Goal: Book appointment/travel/reservation

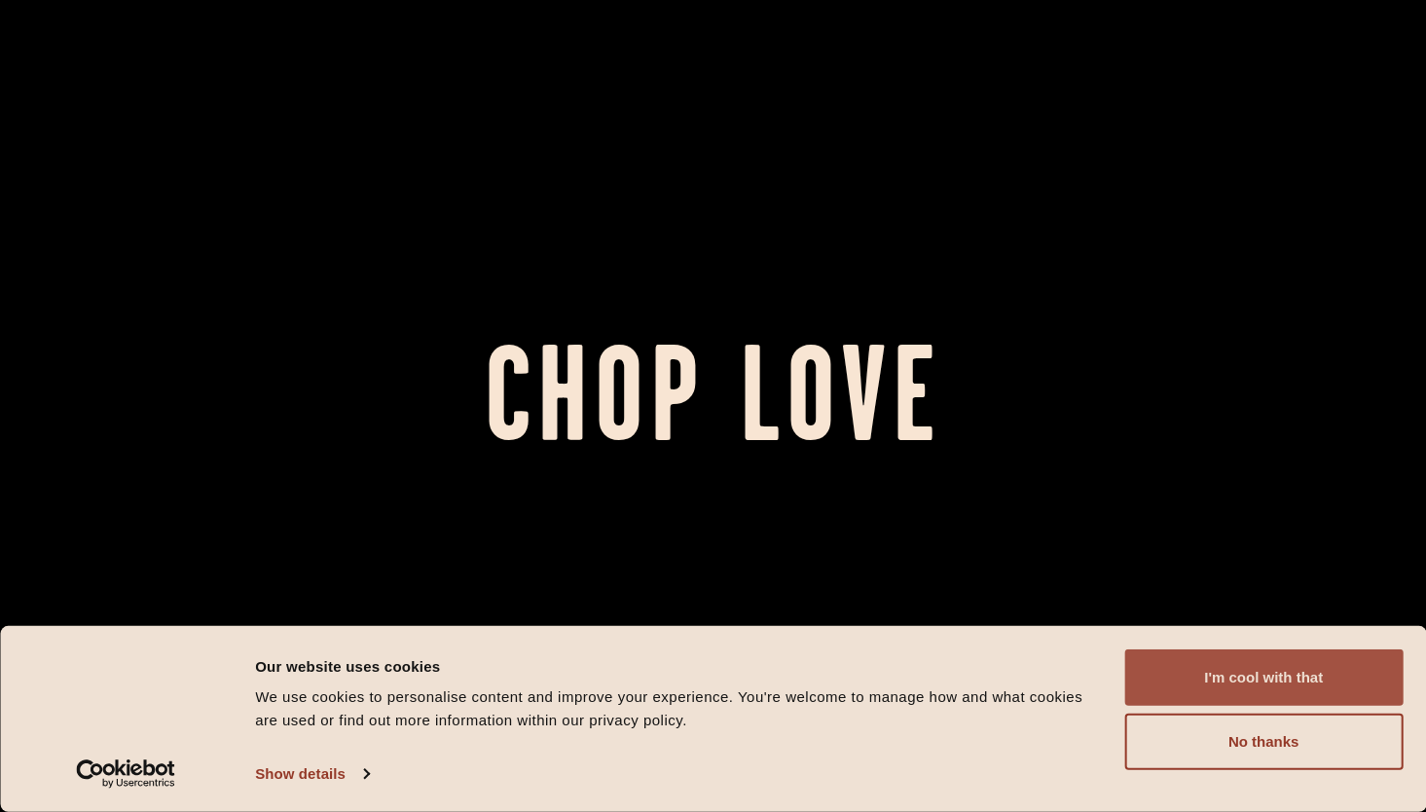
click at [1254, 686] on button "I'm cool with that" at bounding box center [1263, 677] width 278 height 56
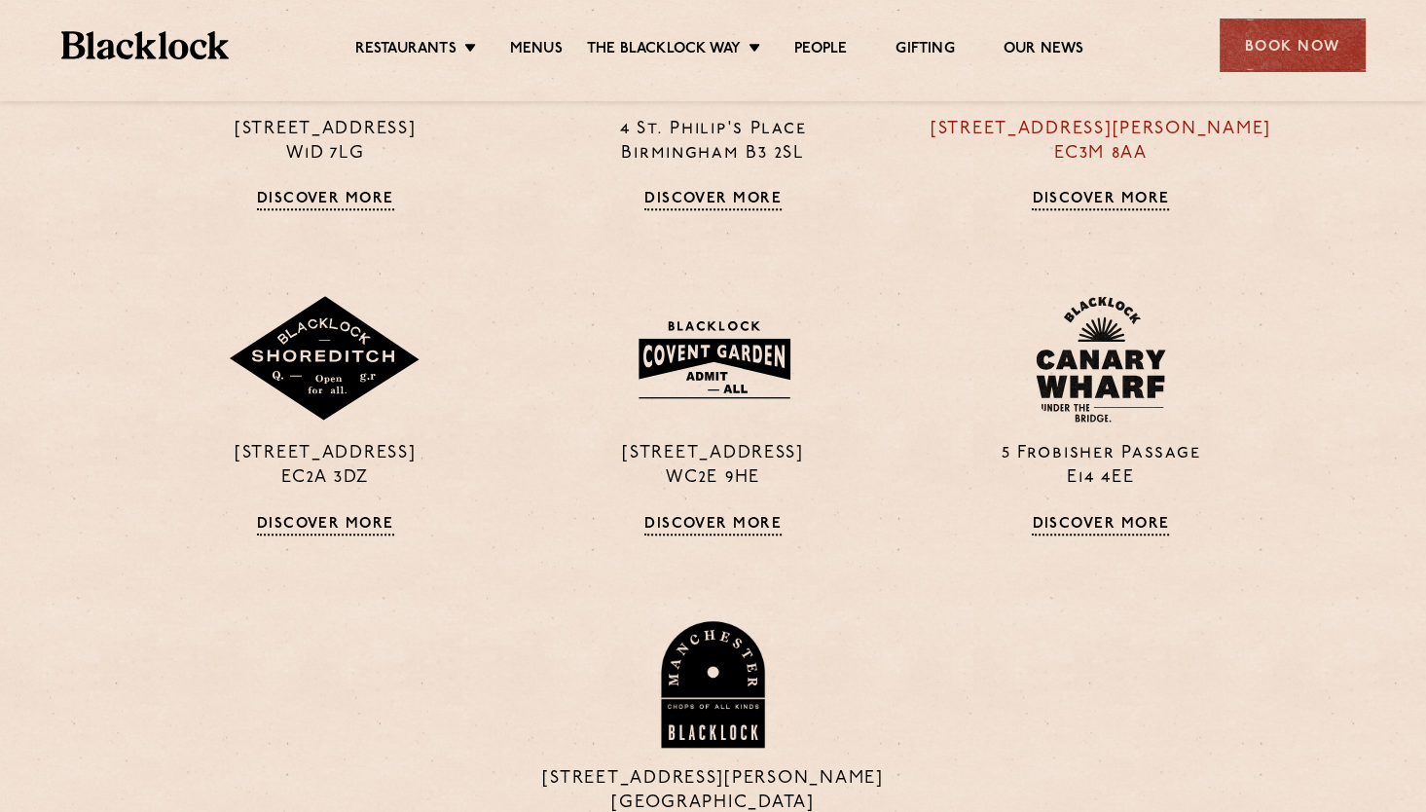
scroll to position [1460, 0]
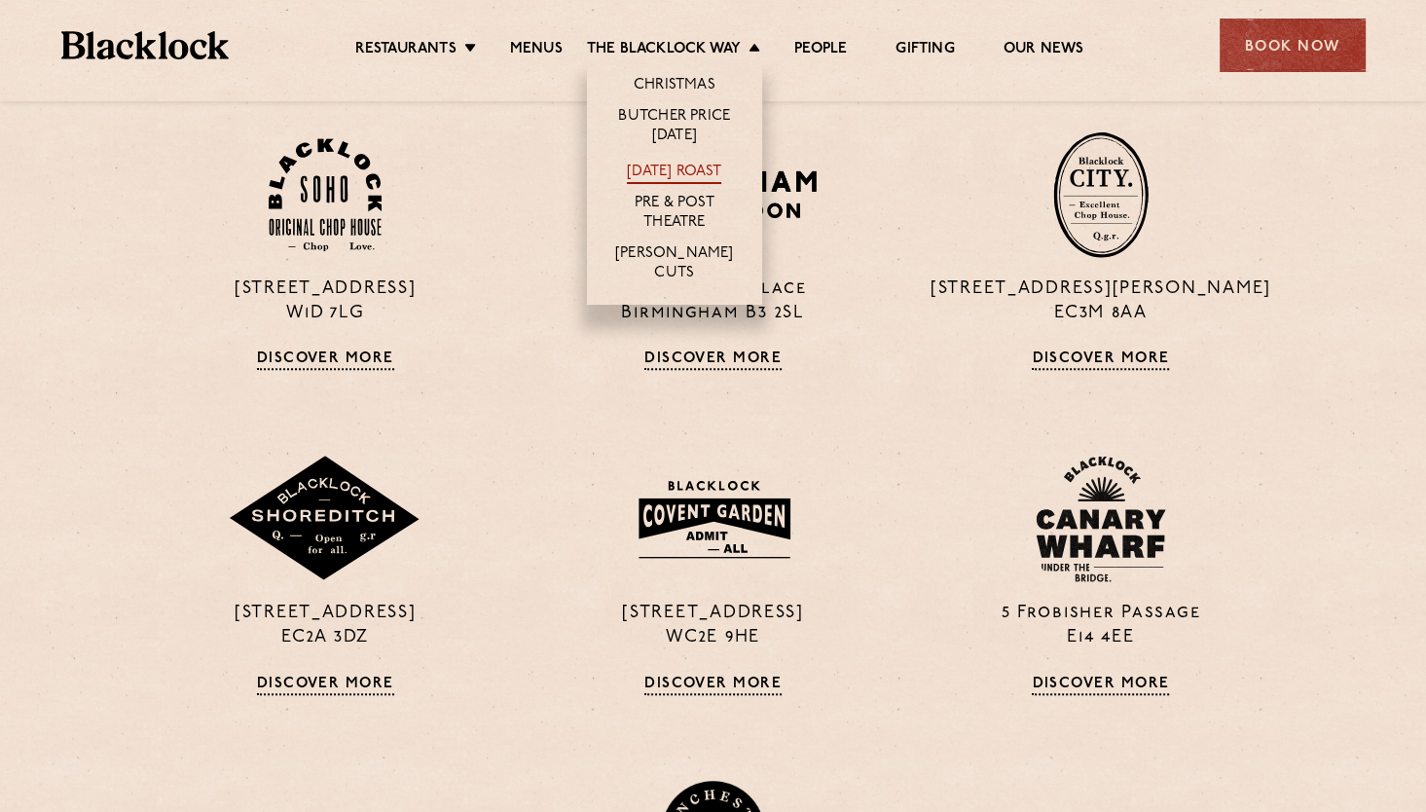
click at [665, 169] on link "[DATE] Roast" at bounding box center [674, 173] width 94 height 21
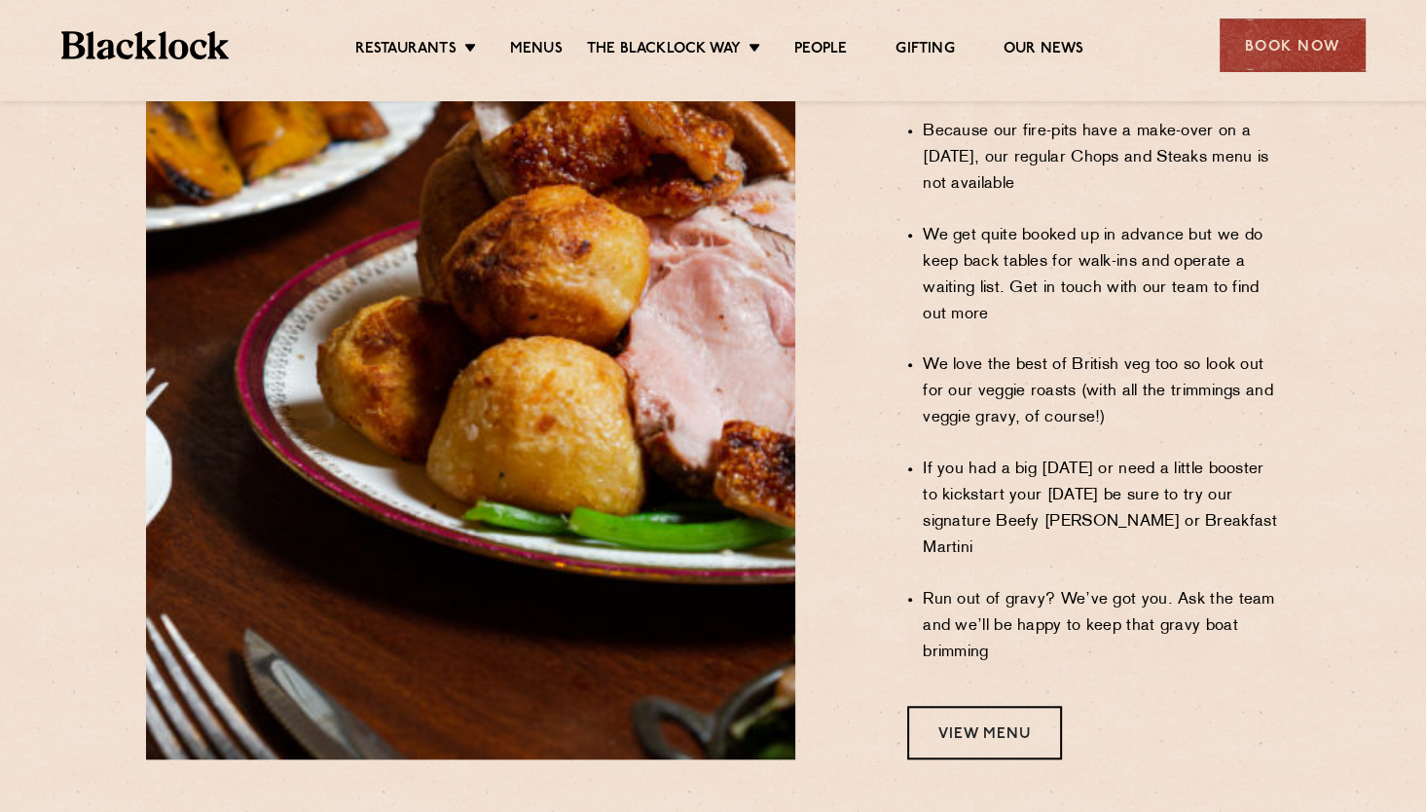
scroll to position [1460, 0]
click at [1249, 55] on div "Book Now" at bounding box center [1293, 45] width 146 height 54
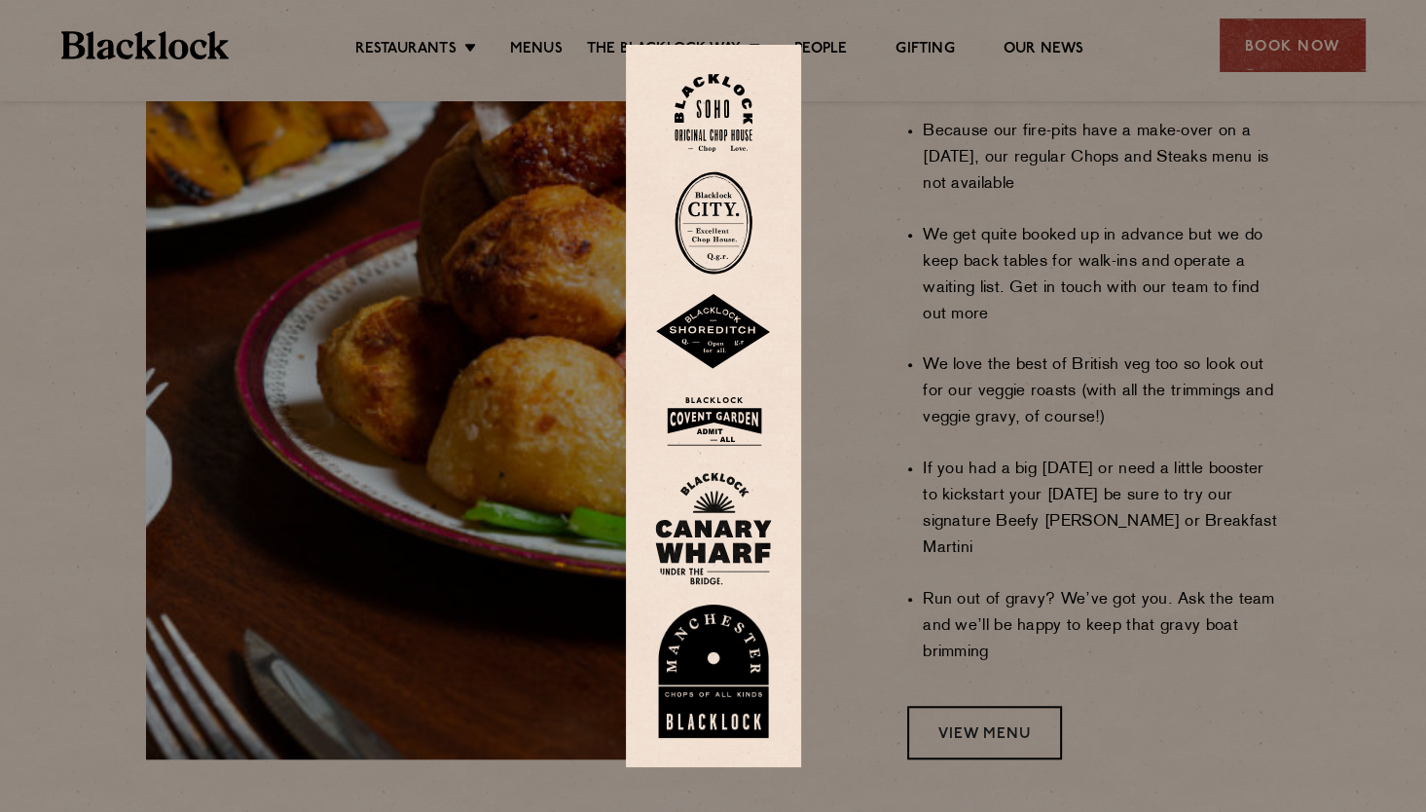
click at [927, 256] on div at bounding box center [713, 406] width 1426 height 812
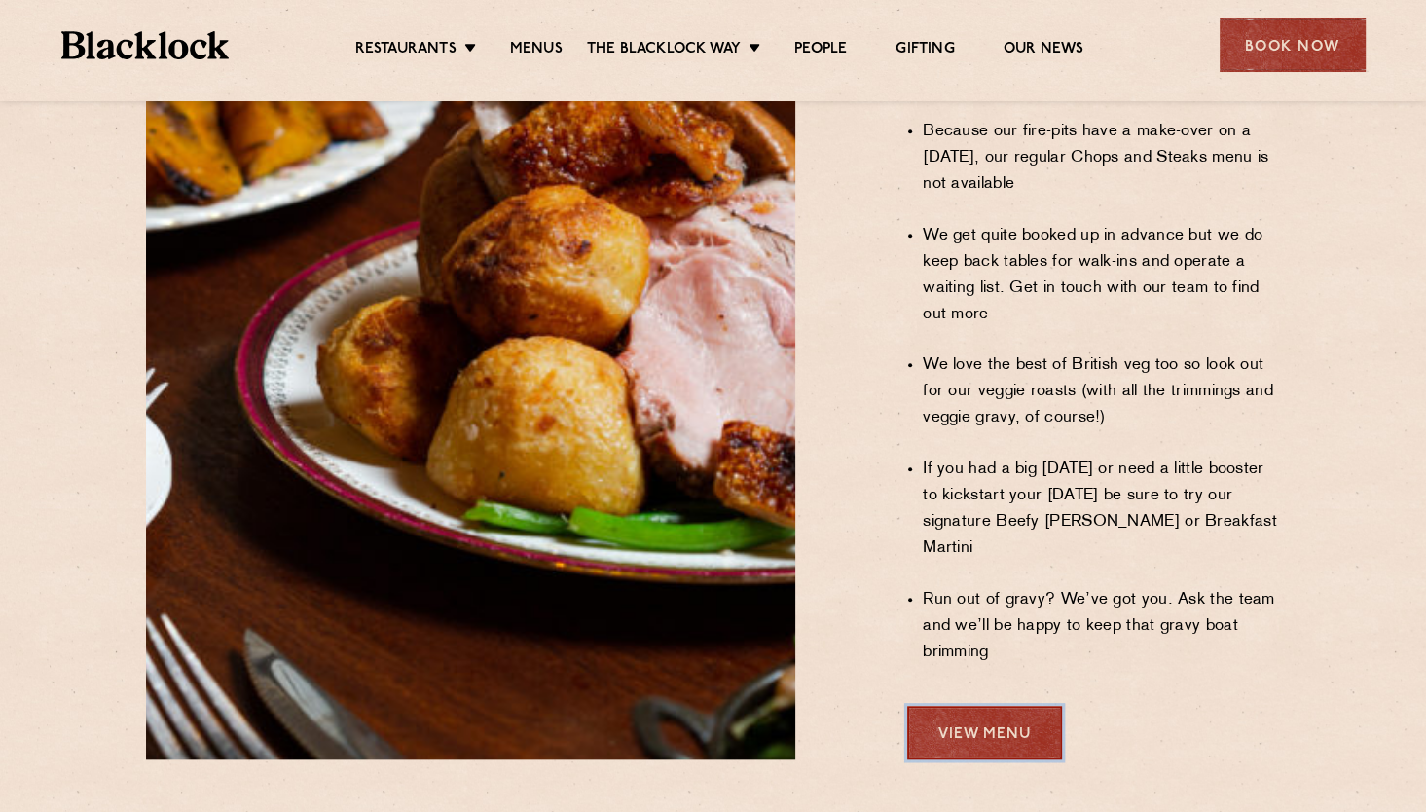
click at [957, 706] on link "View Menu" at bounding box center [984, 733] width 155 height 54
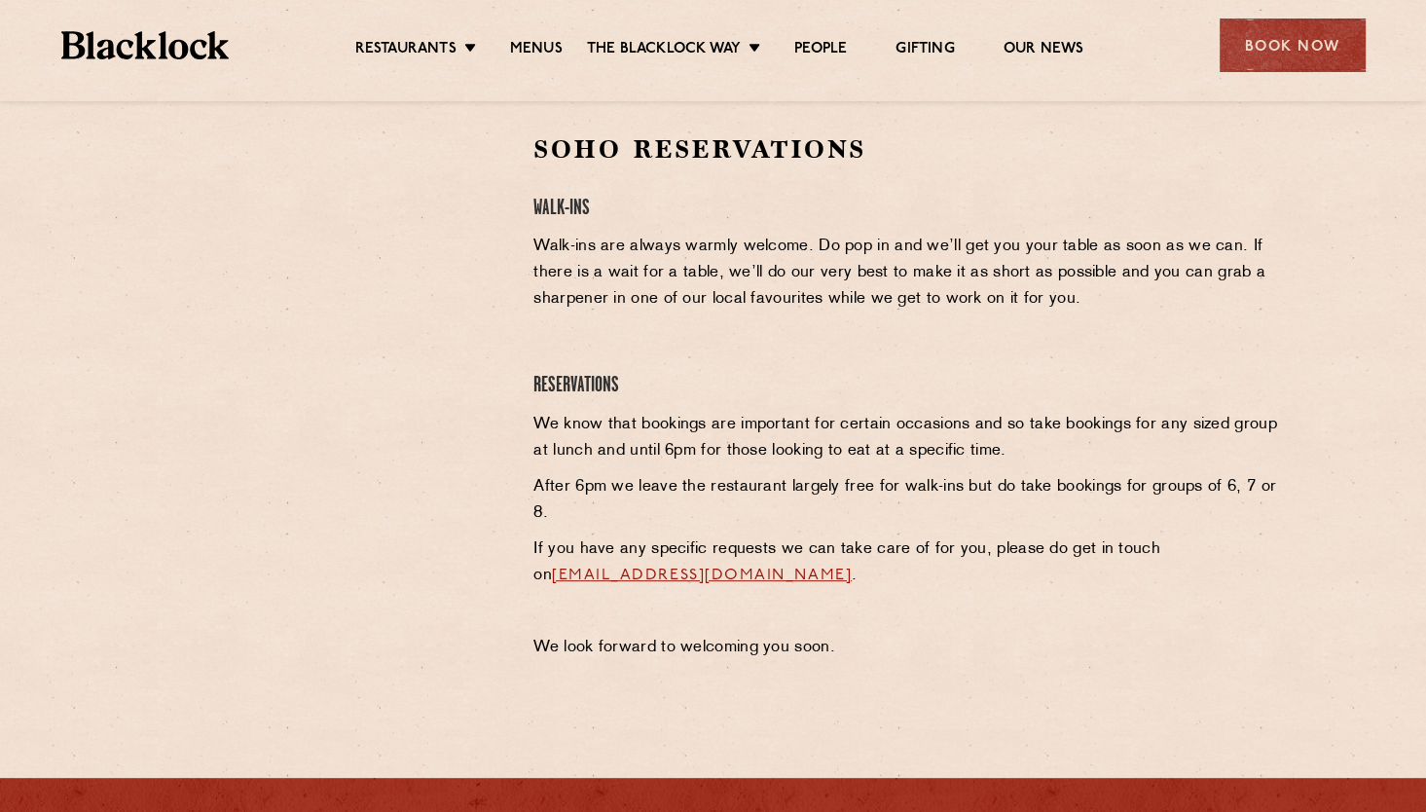
scroll to position [584, 0]
